Goal: Find specific fact: Find specific fact

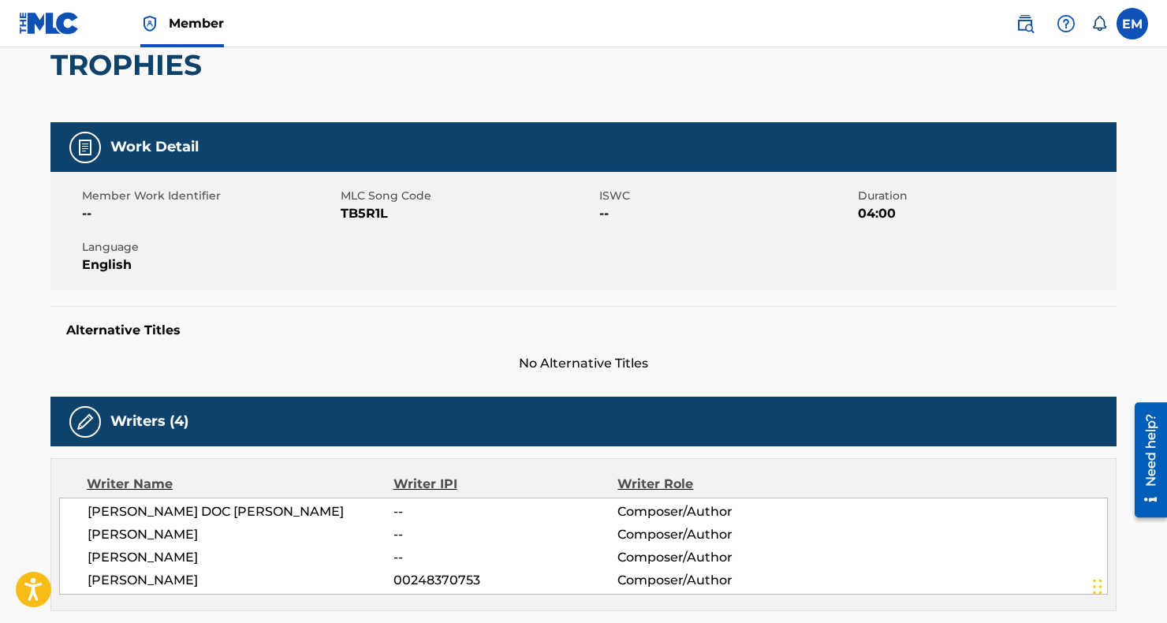
scroll to position [158, 0]
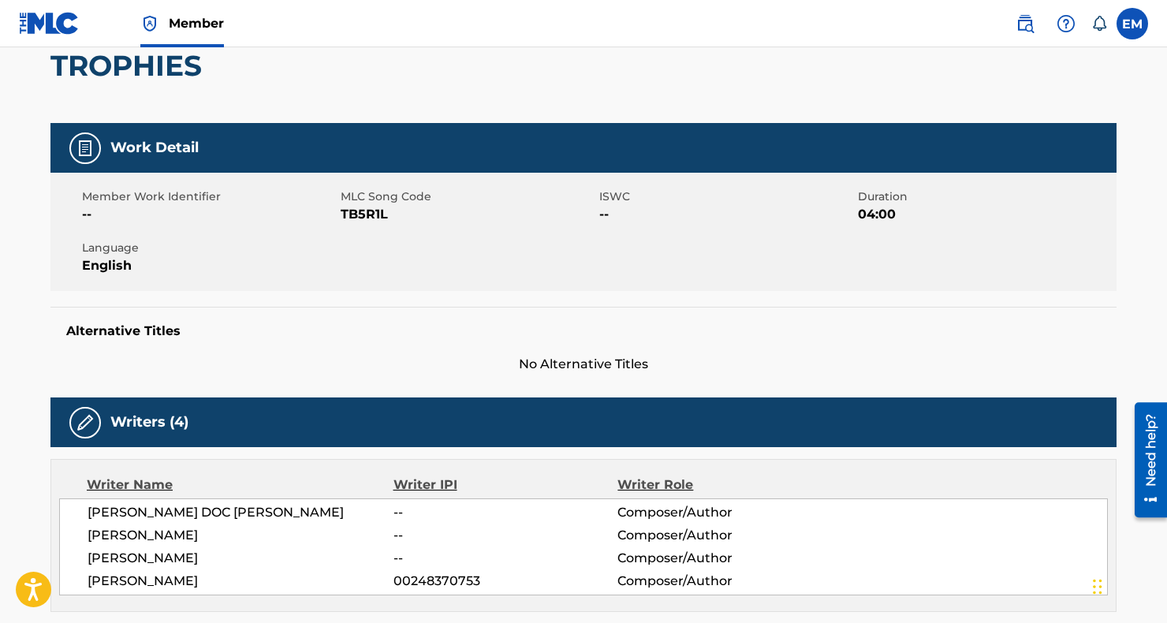
click at [377, 210] on span "TB5R1L" at bounding box center [468, 214] width 255 height 19
copy span "TB5R1L"
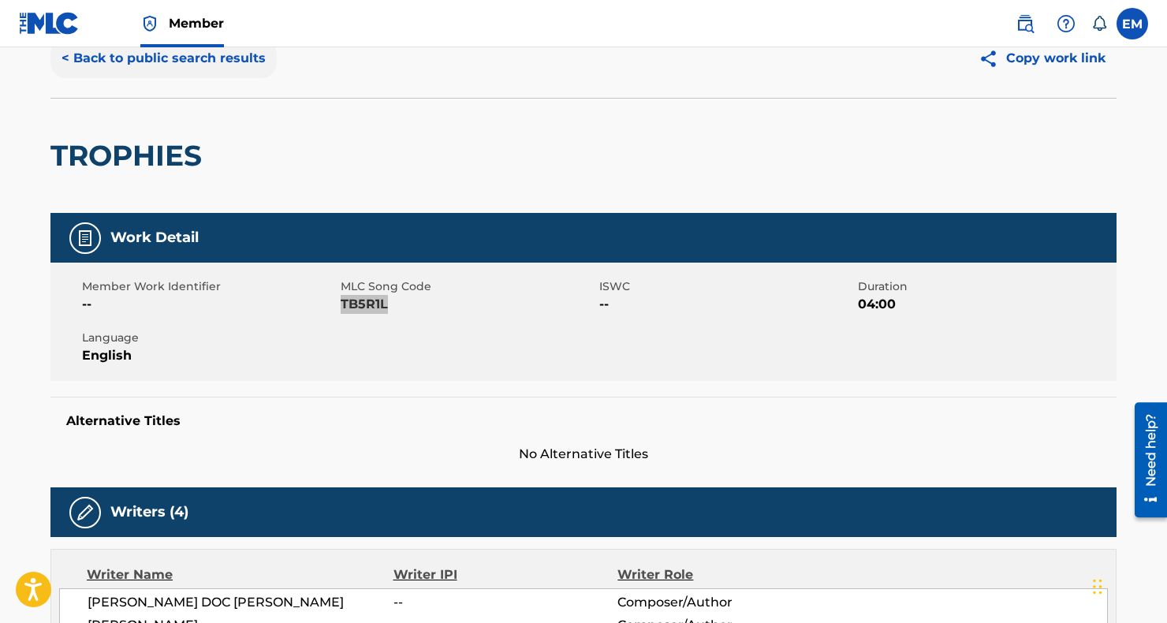
scroll to position [0, 0]
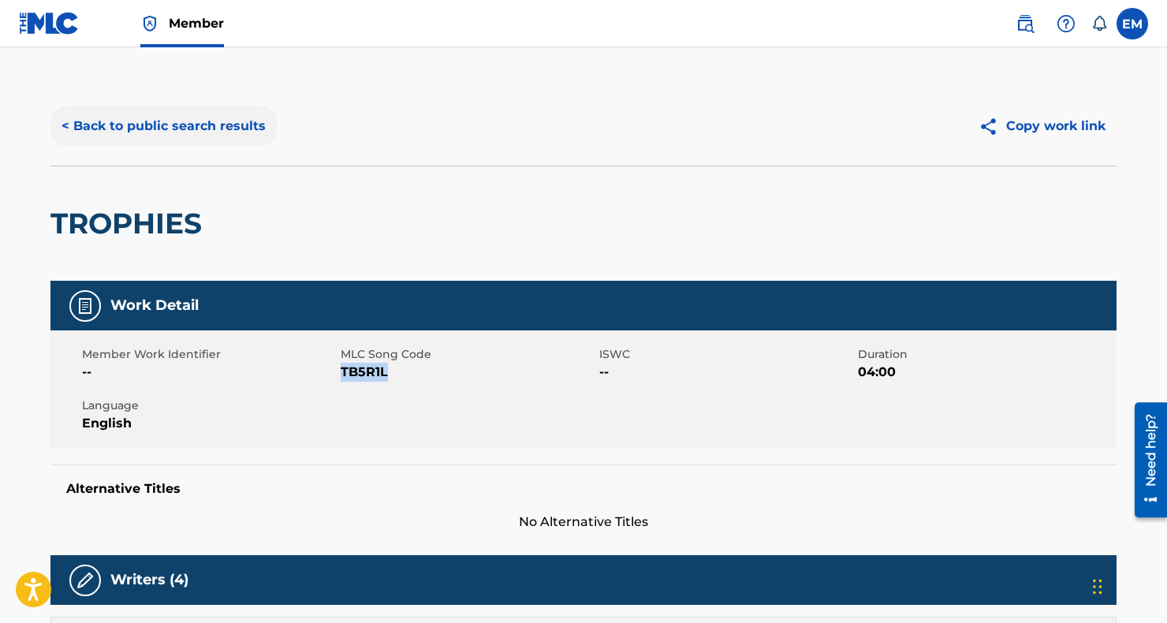
click at [184, 108] on button "< Back to public search results" at bounding box center [163, 125] width 226 height 39
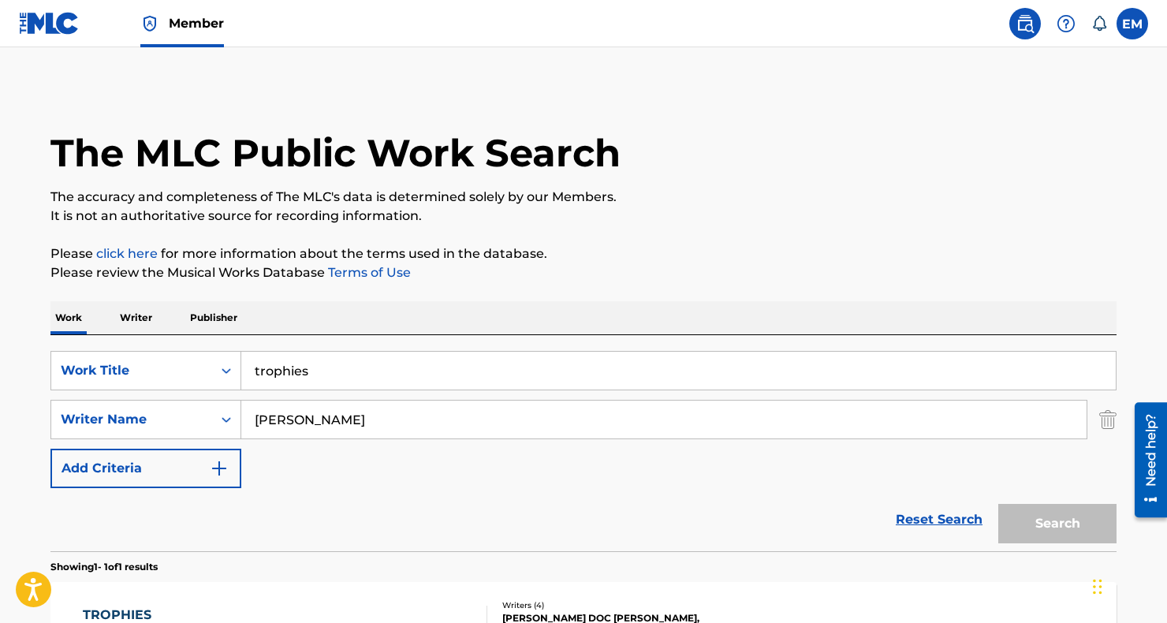
scroll to position [145, 0]
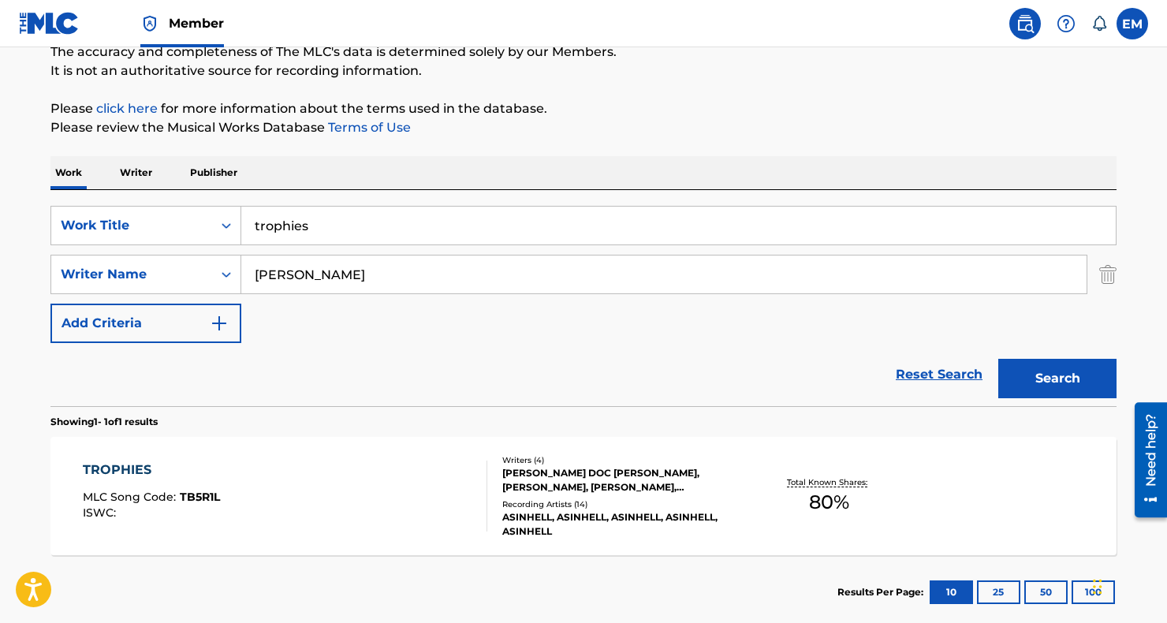
click at [375, 218] on input "trophies" at bounding box center [678, 226] width 874 height 38
click at [331, 231] on input "trophies" at bounding box center [678, 226] width 874 height 38
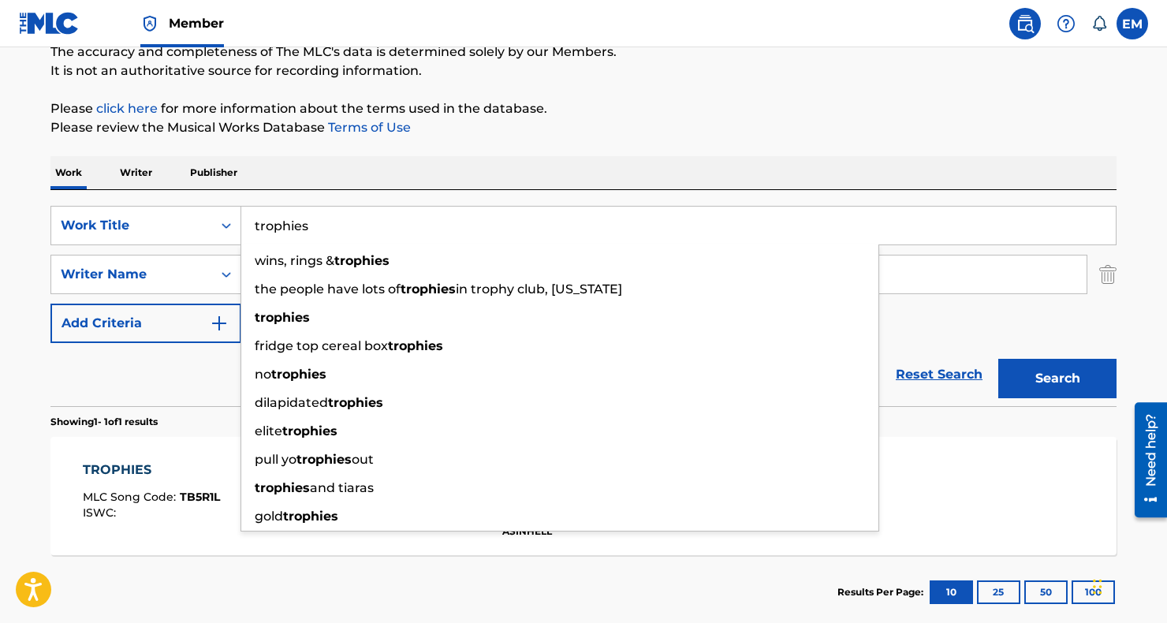
click at [331, 231] on input "trophies" at bounding box center [678, 226] width 874 height 38
paste input "Impii Hora"
click at [332, 231] on input "Impii Hora" at bounding box center [678, 226] width 874 height 38
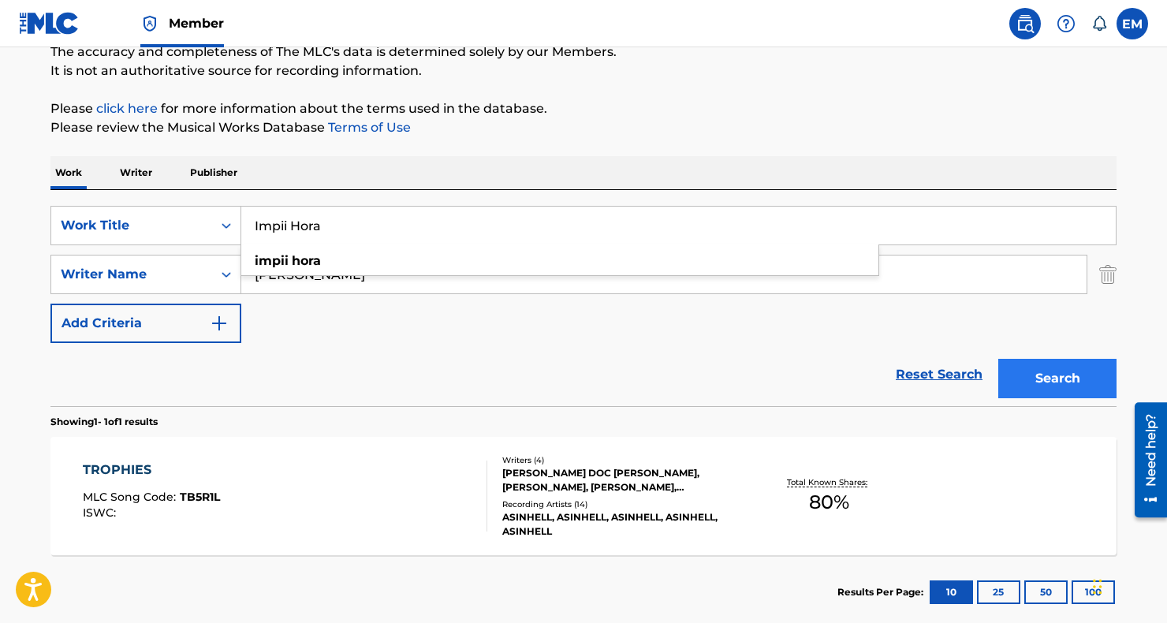
type input "Impii Hora"
click at [1105, 379] on button "Search" at bounding box center [1057, 378] width 118 height 39
click at [141, 501] on span "MLC Song Code :" at bounding box center [131, 497] width 97 height 14
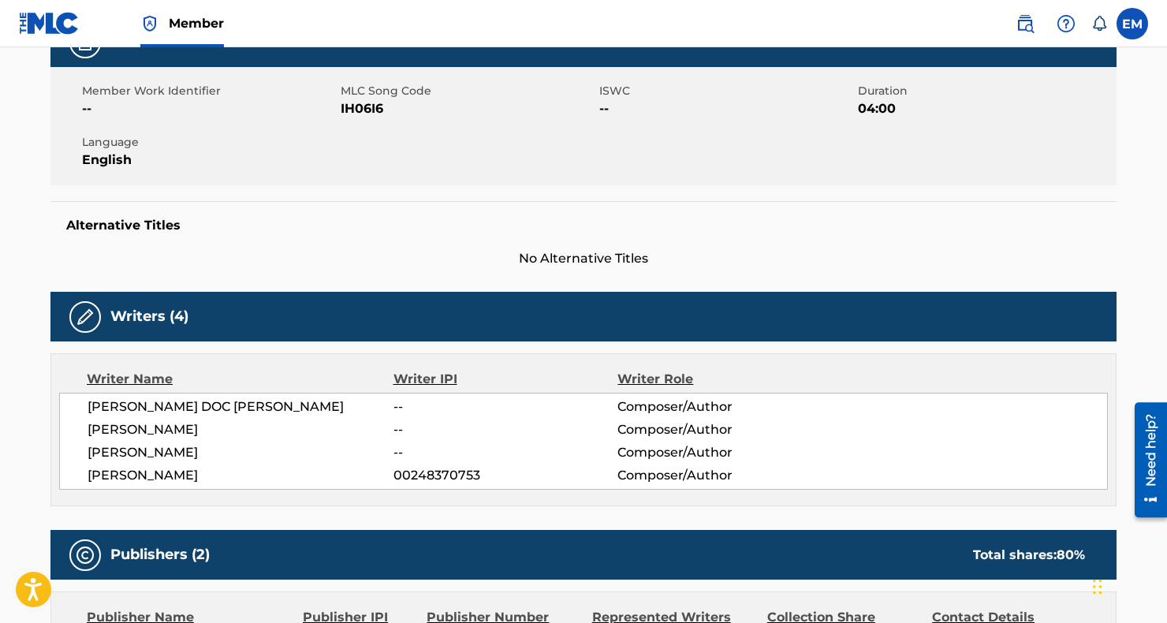
scroll to position [237, 0]
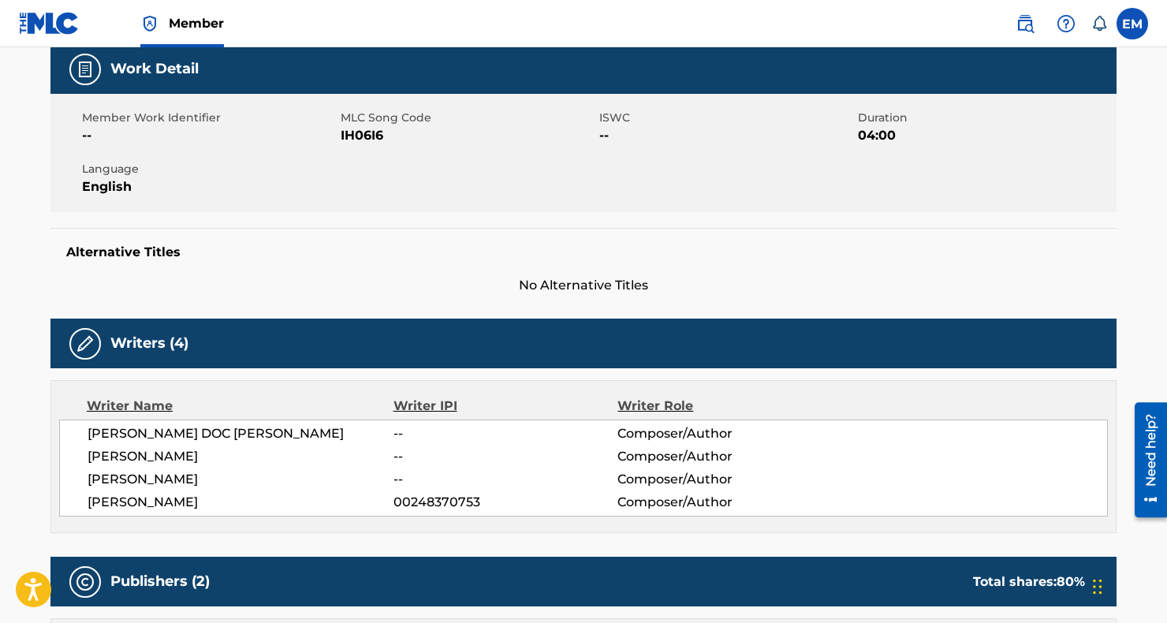
click at [367, 129] on span "IH06I6" at bounding box center [468, 135] width 255 height 19
copy span "IH06I6"
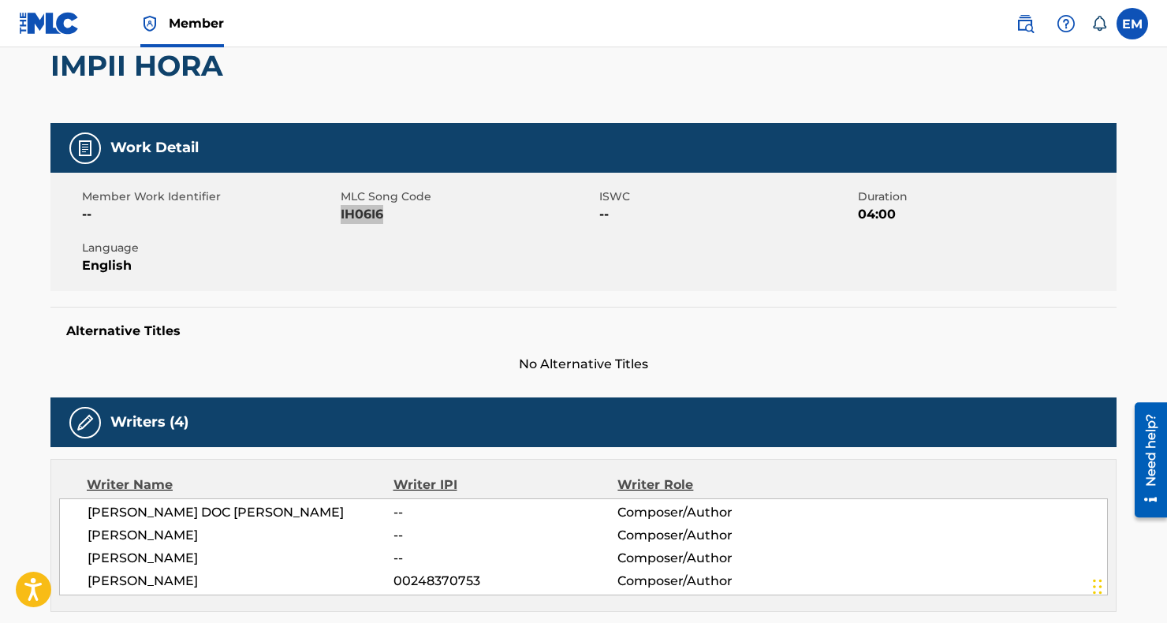
scroll to position [0, 0]
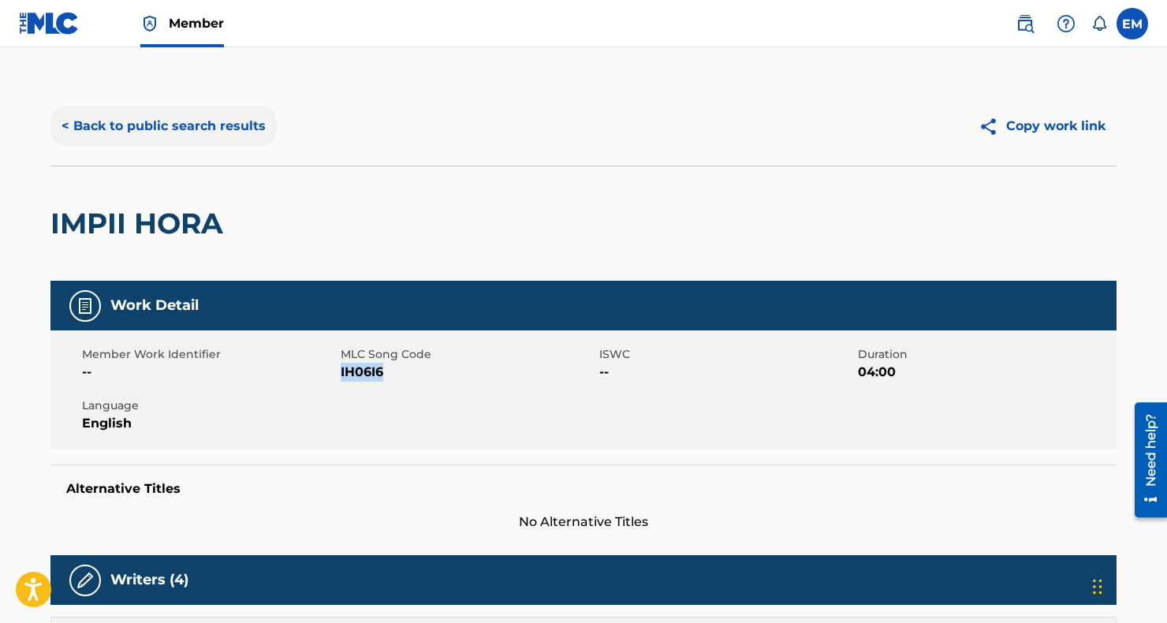
click at [125, 119] on button "< Back to public search results" at bounding box center [163, 125] width 226 height 39
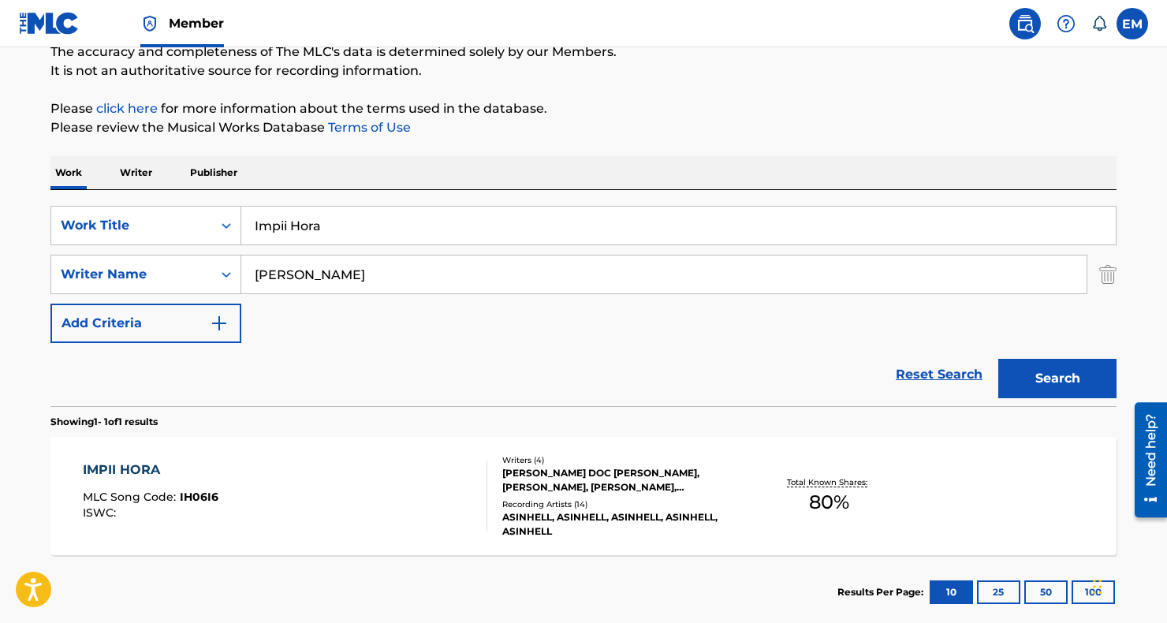
click at [287, 231] on input "Impii Hora" at bounding box center [678, 226] width 874 height 38
paste input "Wolfpack Laws"
type input "Wolfpack Laws"
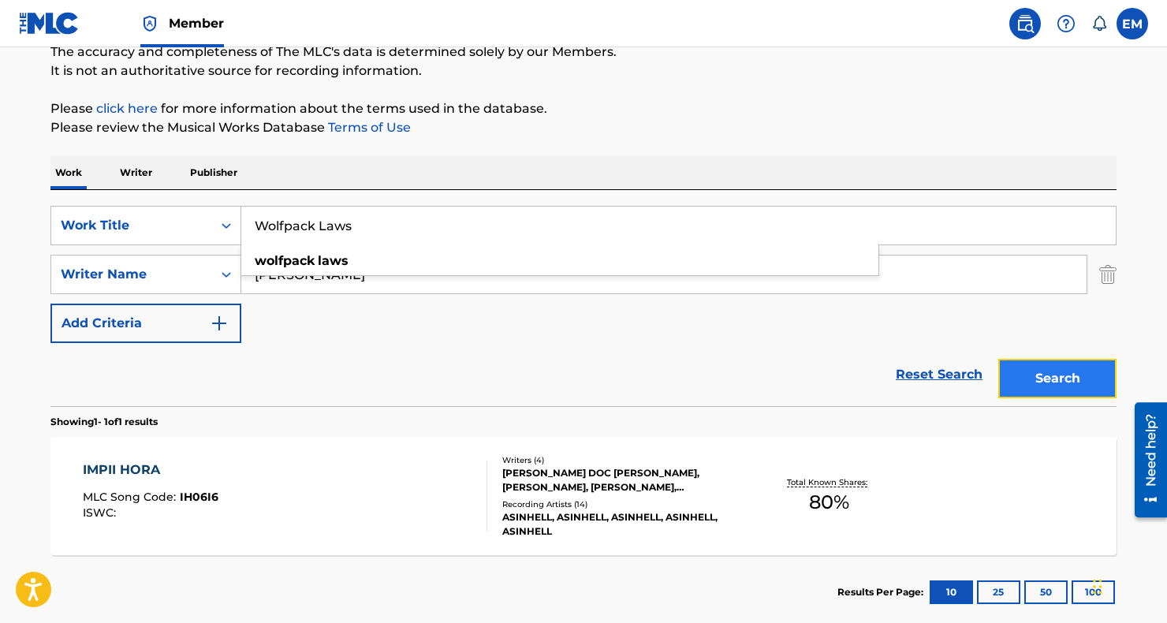
click at [1069, 371] on button "Search" at bounding box center [1057, 378] width 118 height 39
click at [345, 478] on div "WOLFPACK LAWS MLC Song Code : WD1HTU ISWC :" at bounding box center [285, 495] width 405 height 71
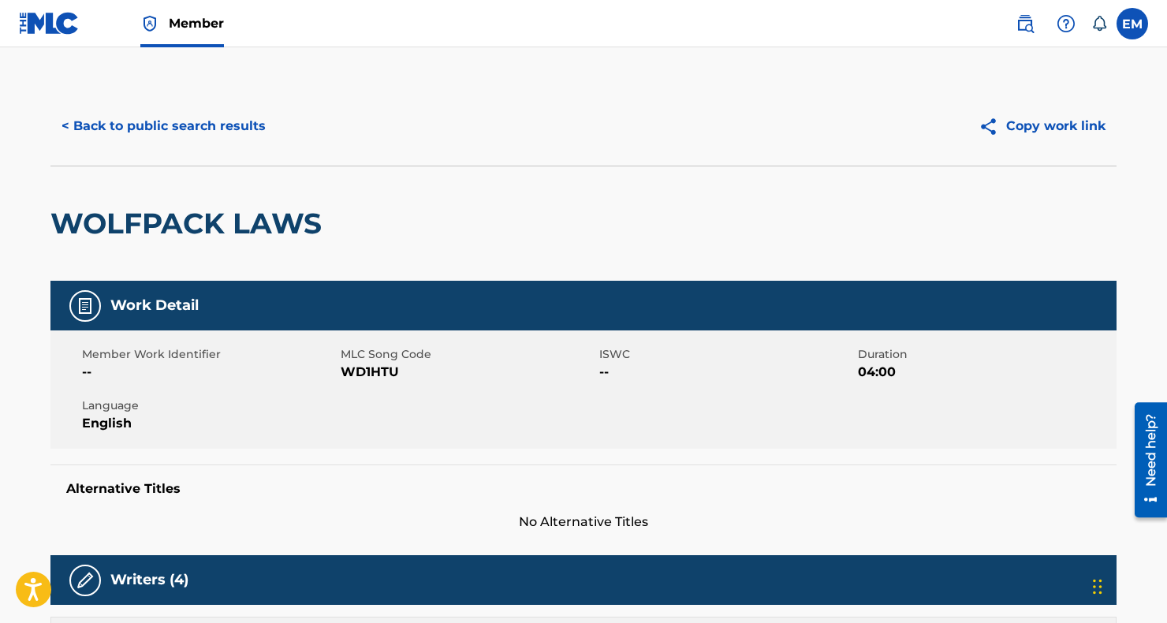
click at [367, 375] on span "WD1HTU" at bounding box center [468, 372] width 255 height 19
copy span "WD1HTU"
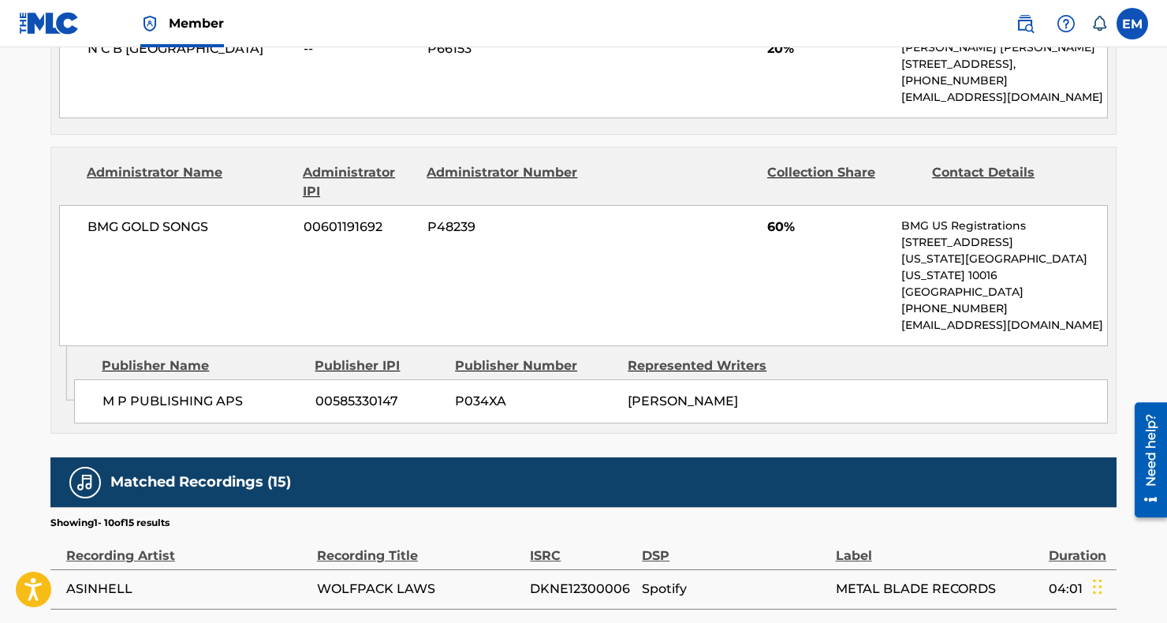
scroll to position [1349, 0]
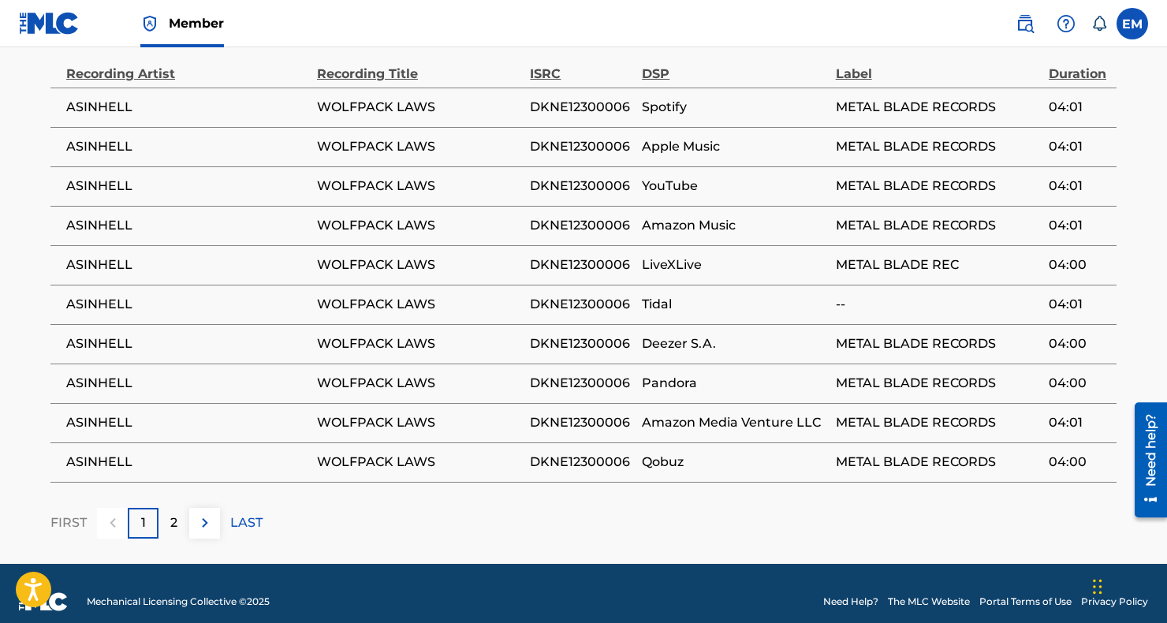
click at [1021, 140] on td "METAL BLADE RECORDS" at bounding box center [942, 146] width 213 height 39
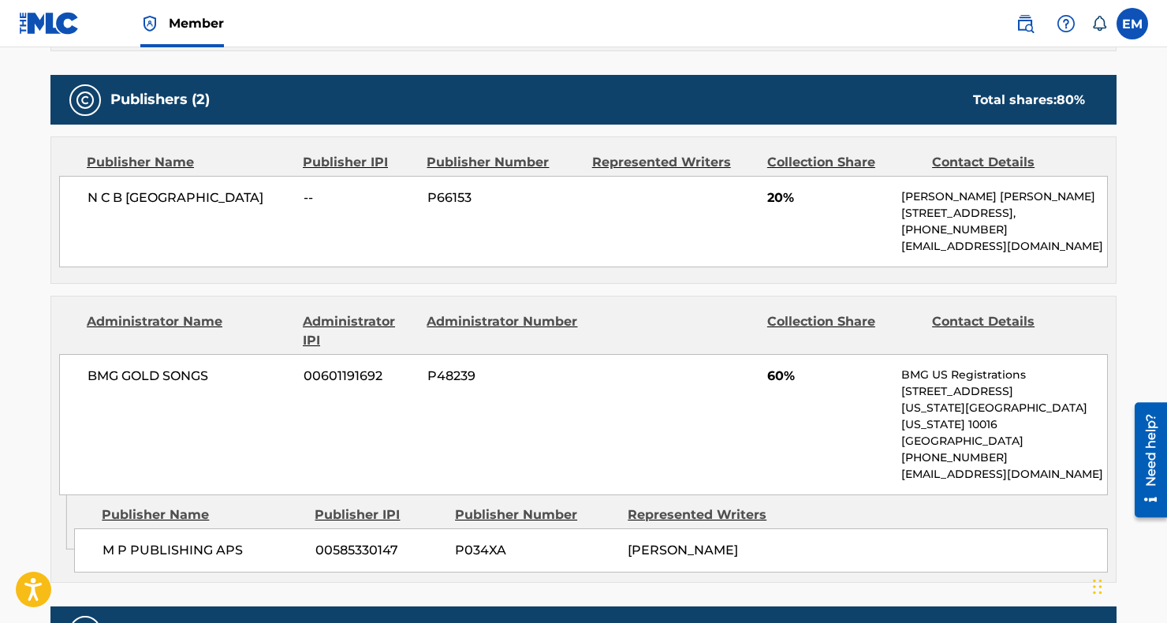
scroll to position [482, 0]
